Goal: Information Seeking & Learning: Learn about a topic

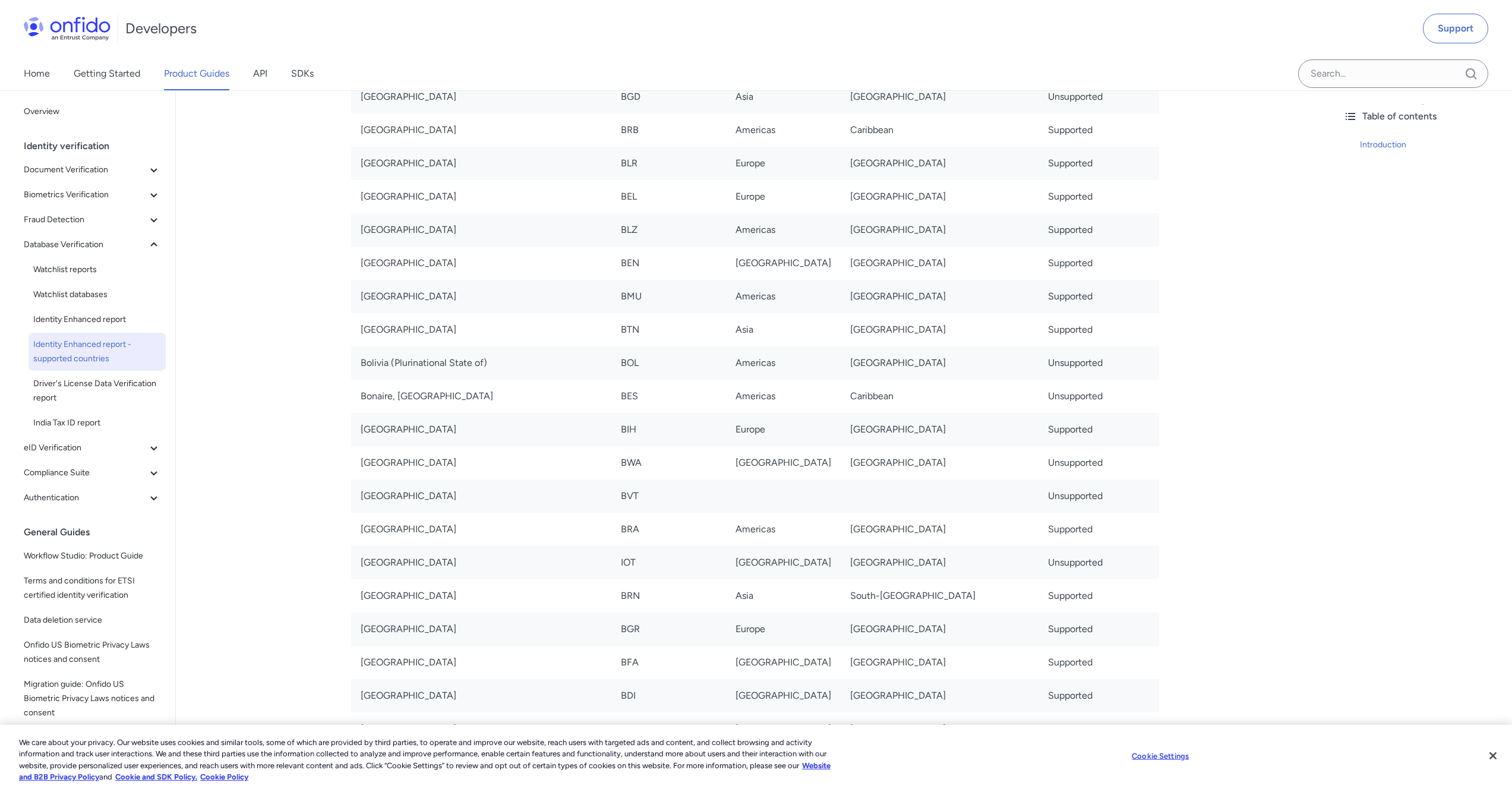
scroll to position [850, 0]
click at [67, 386] on span "Driver's License Data Verification report" at bounding box center [97, 391] width 128 height 29
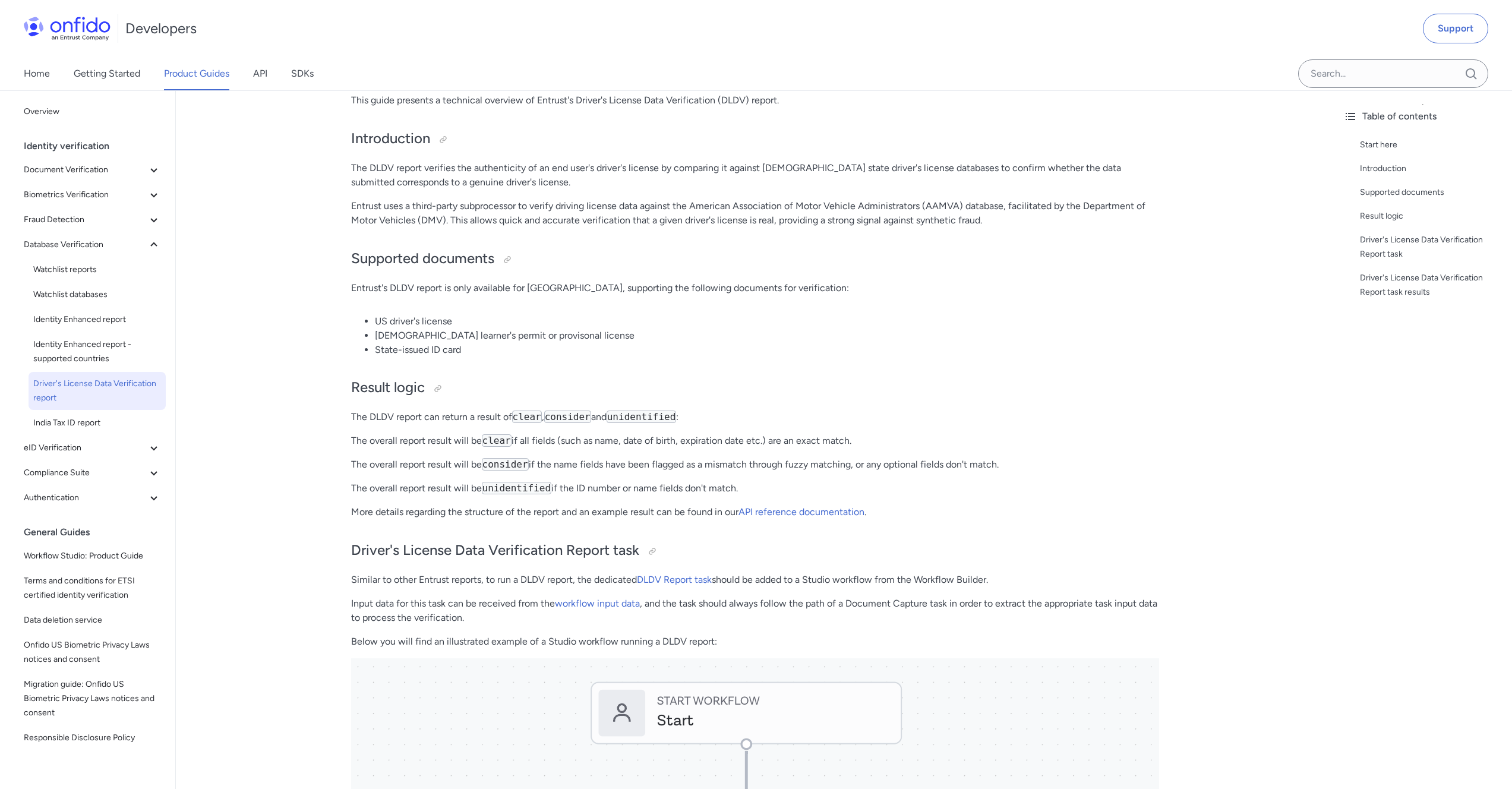
scroll to position [183, 0]
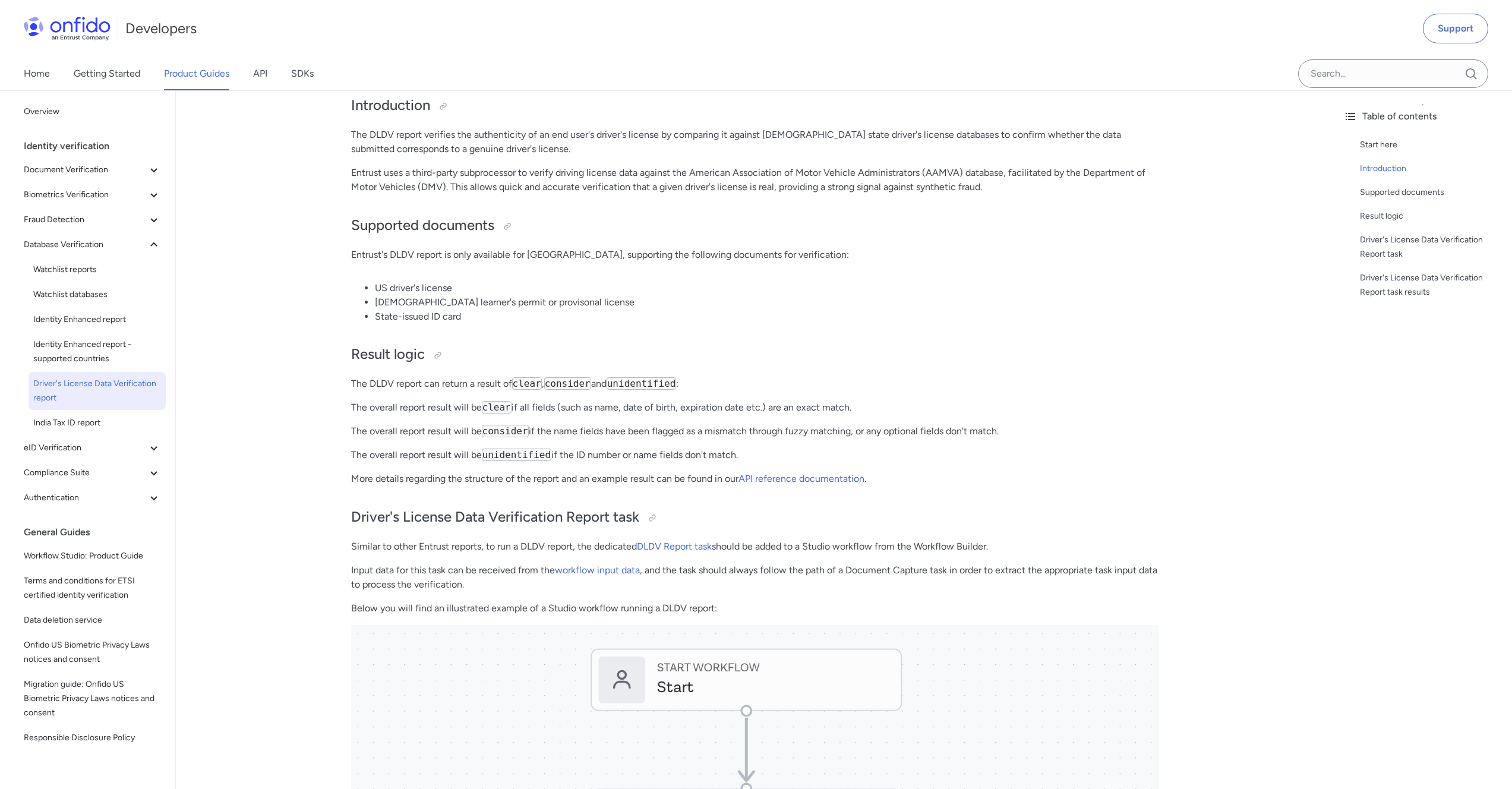
click at [84, 143] on div "Identity verification" at bounding box center [96, 146] width 146 height 24
click at [89, 175] on span "Document Verification" at bounding box center [85, 170] width 123 height 14
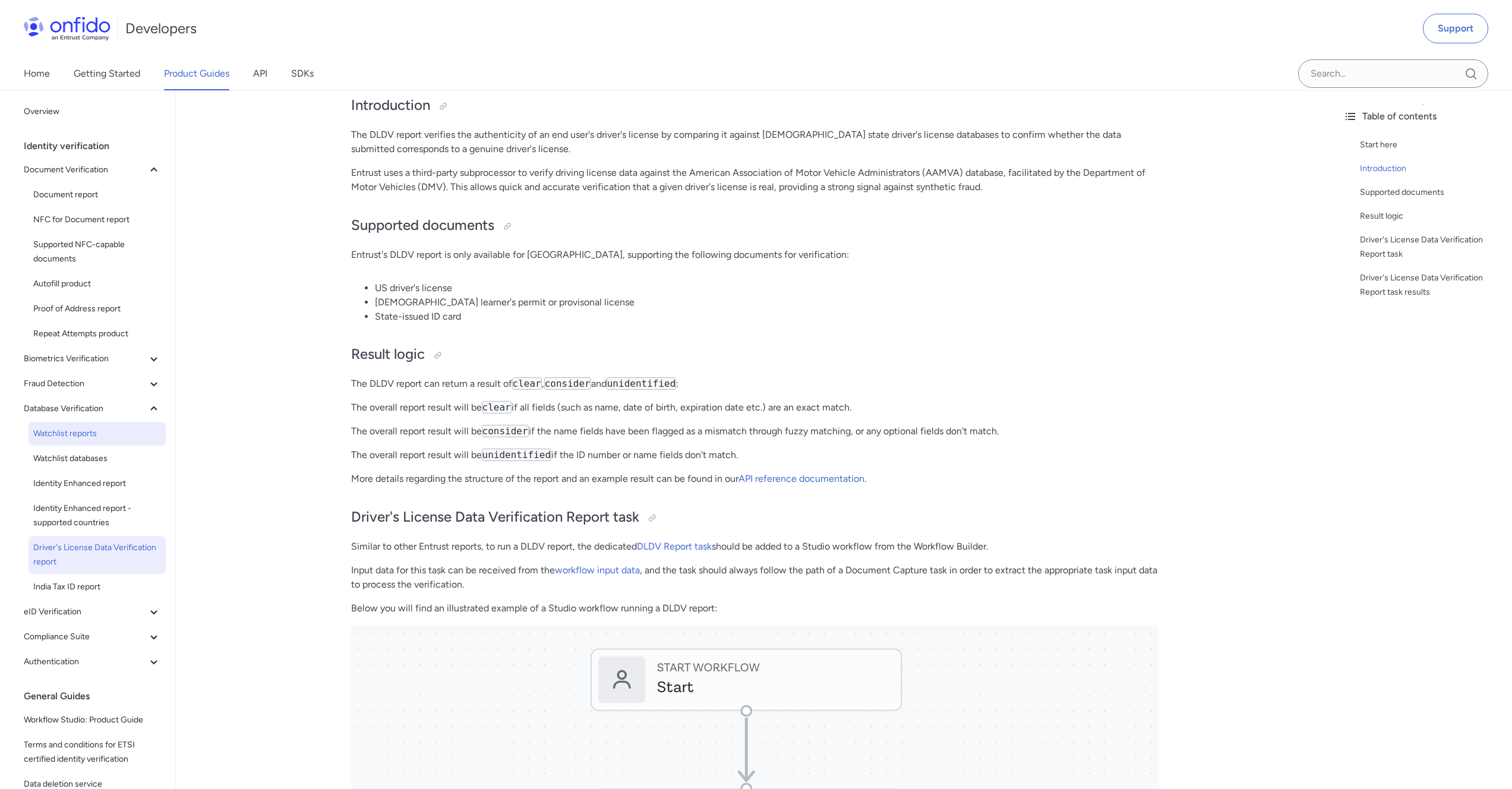
click at [82, 438] on span "Watchlist reports" at bounding box center [97, 434] width 128 height 14
